Goal: Task Accomplishment & Management: Use online tool/utility

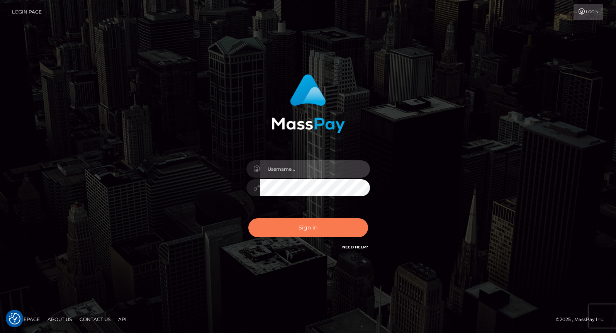
type input "maddie.whop"
click at [296, 224] on button "Sign in" at bounding box center [308, 227] width 120 height 19
type input "maddie.whop"
click at [319, 222] on button "Sign in" at bounding box center [308, 227] width 120 height 19
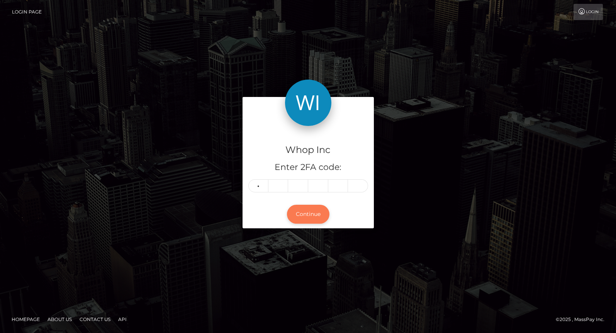
type input "9"
type input "8"
type input "7"
type input "6"
type input "1"
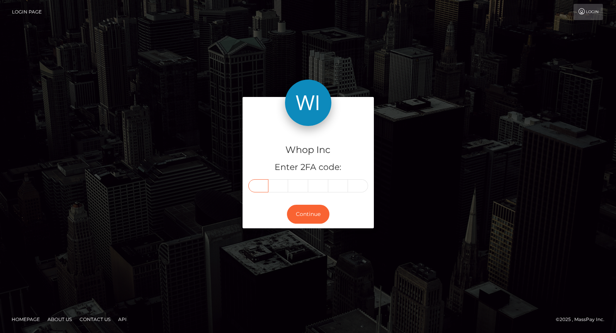
type input "8"
type input "9"
type input "7"
type input "6"
type input "0"
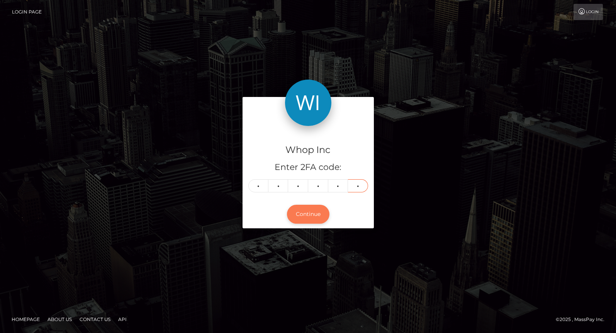
type input "1"
click at [313, 210] on button "Continue" at bounding box center [308, 214] width 42 height 19
click at [303, 217] on button "Continue" at bounding box center [308, 214] width 42 height 19
click at [302, 208] on button "Continue" at bounding box center [308, 214] width 42 height 19
click at [303, 212] on button "Continue" at bounding box center [308, 214] width 42 height 19
